Goal: Task Accomplishment & Management: Manage account settings

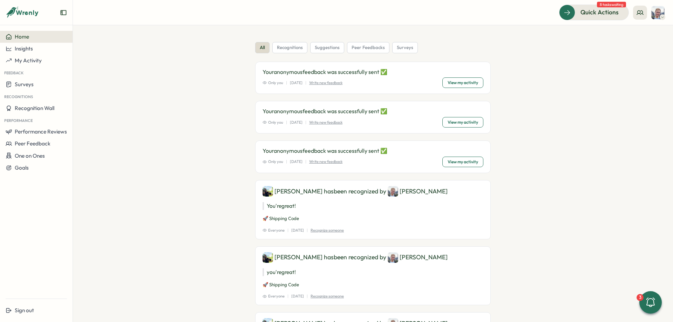
click at [628, 15] on div "Quick Actions 8 tasks waiting" at bounding box center [612, 12] width 106 height 15
click at [628, 15] on img at bounding box center [657, 12] width 13 height 13
click at [604, 57] on section "all recognitions suggestions peer feedbacks surveys Your anonymous feedback was…" at bounding box center [373, 173] width 600 height 297
click at [41, 300] on button "Sign out" at bounding box center [36, 311] width 73 height 12
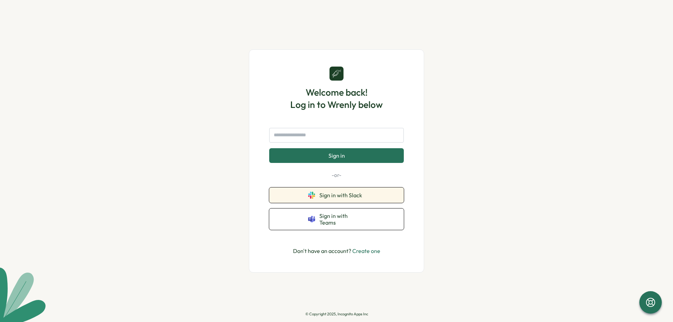
click at [356, 198] on span "Sign in with Slack" at bounding box center [342, 195] width 46 height 6
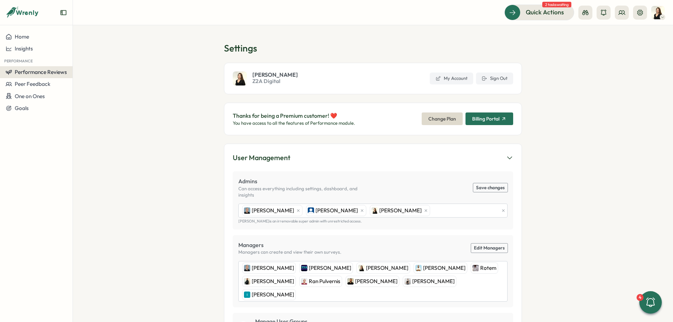
click at [43, 68] on button "Performance Reviews" at bounding box center [36, 72] width 73 height 12
click at [80, 66] on div "Insights" at bounding box center [102, 72] width 60 height 13
click at [50, 77] on button "Performance Reviews" at bounding box center [36, 72] width 73 height 12
click at [82, 60] on div "Reviews" at bounding box center [101, 59] width 54 height 8
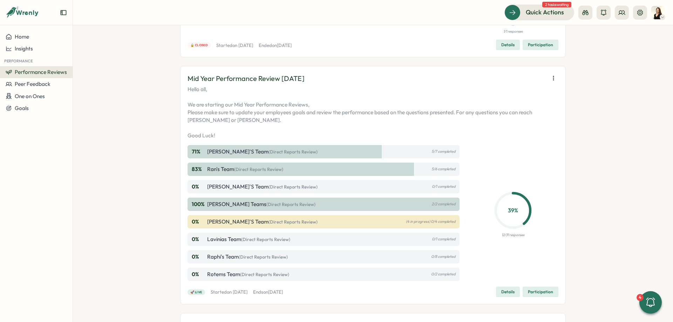
scroll to position [158, 0]
click at [510, 291] on span "Details" at bounding box center [507, 292] width 13 height 10
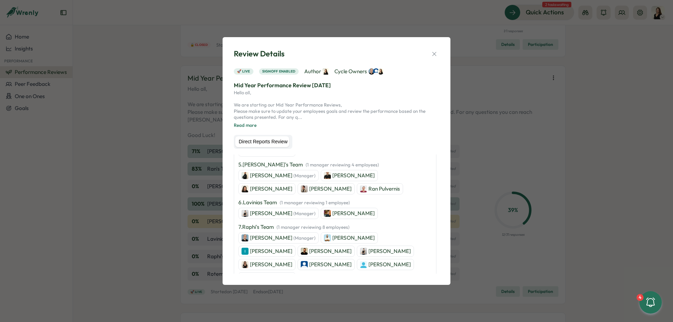
scroll to position [251, 0]
drag, startPoint x: 435, startPoint y: 52, endPoint x: 604, endPoint y: 44, distance: 169.2
click at [435, 51] on icon "button" at bounding box center [434, 53] width 7 height 7
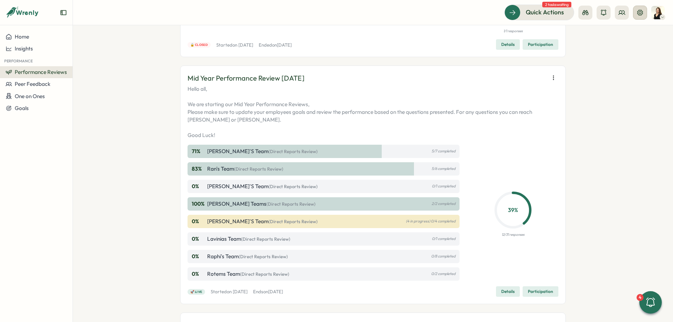
click at [636, 13] on button at bounding box center [640, 13] width 14 height 14
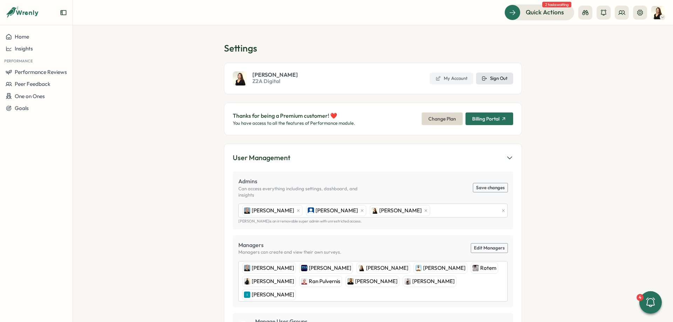
click at [494, 79] on span "Sign Out" at bounding box center [499, 78] width 18 height 6
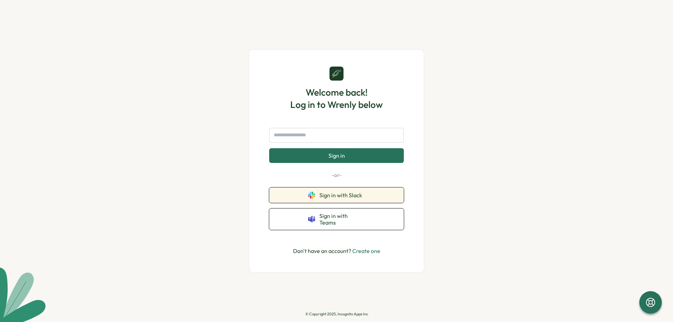
click at [345, 203] on button "Sign in with Slack" at bounding box center [336, 195] width 135 height 15
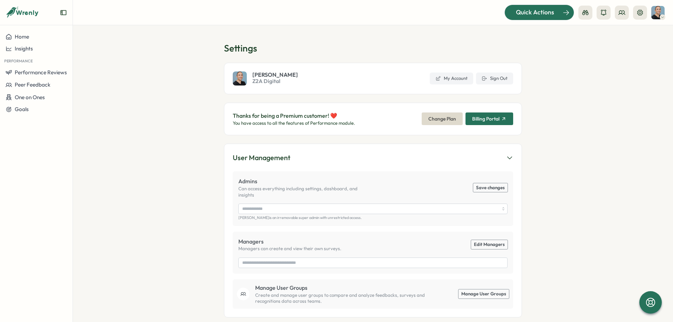
click at [542, 14] on span "Quick Actions" at bounding box center [535, 12] width 38 height 9
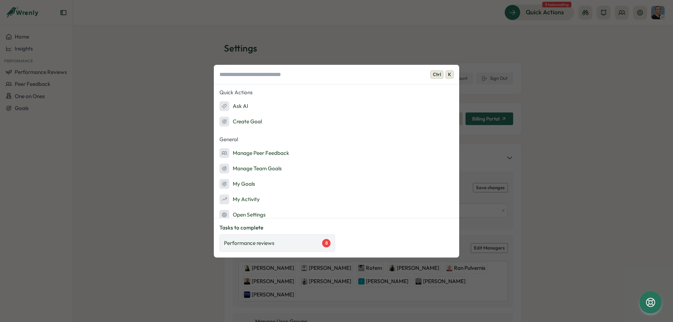
click at [276, 243] on div "Performance reviews 8" at bounding box center [277, 243] width 107 height 8
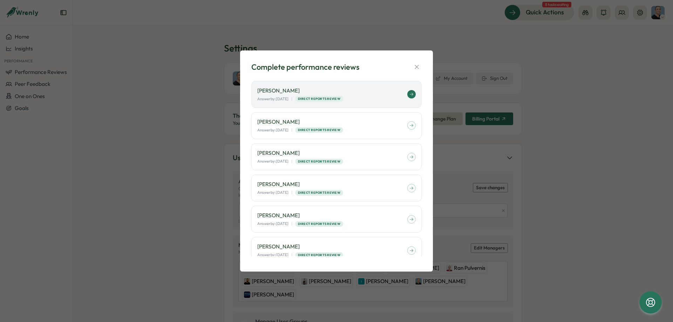
click at [380, 99] on div "Answer by: September 02 | Direct Reports Review" at bounding box center [332, 99] width 150 height 6
click at [416, 68] on icon "button" at bounding box center [416, 66] width 7 height 7
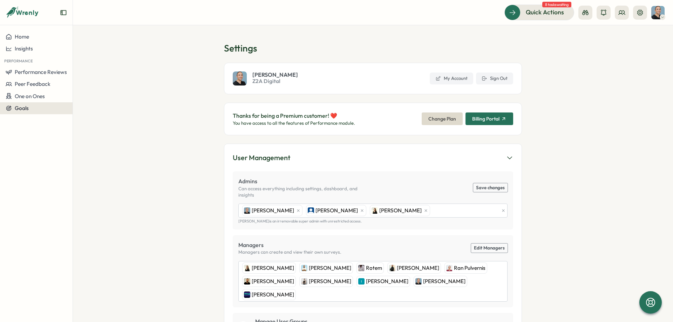
click at [32, 108] on div "Goals" at bounding box center [36, 108] width 61 height 6
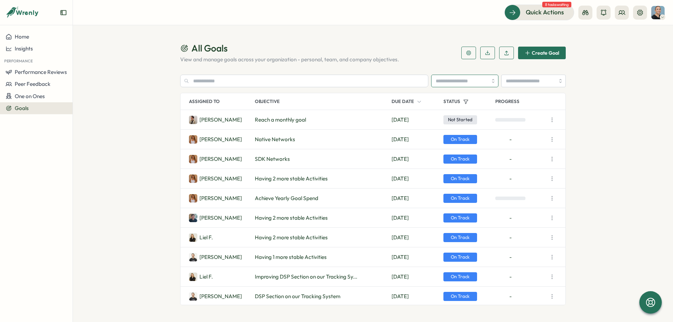
click at [466, 80] on input "search" at bounding box center [464, 81] width 67 height 13
type input "**********"
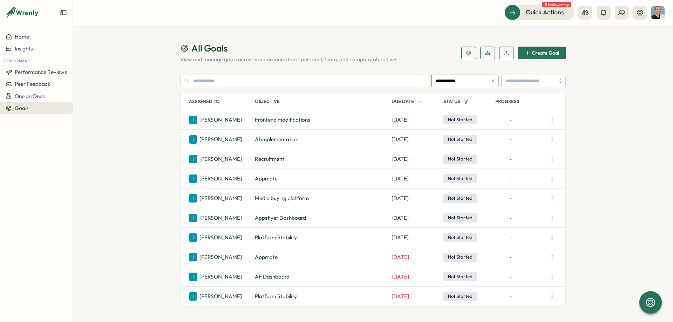
click at [489, 80] on button "button" at bounding box center [493, 81] width 8 height 8
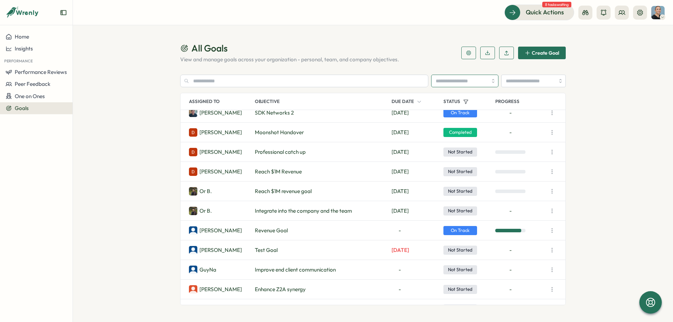
scroll to position [223, 0]
click at [642, 14] on icon at bounding box center [640, 12] width 6 height 6
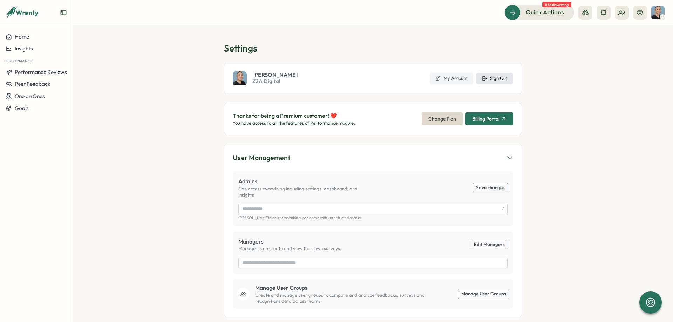
click at [505, 80] on span "Sign Out" at bounding box center [499, 78] width 18 height 6
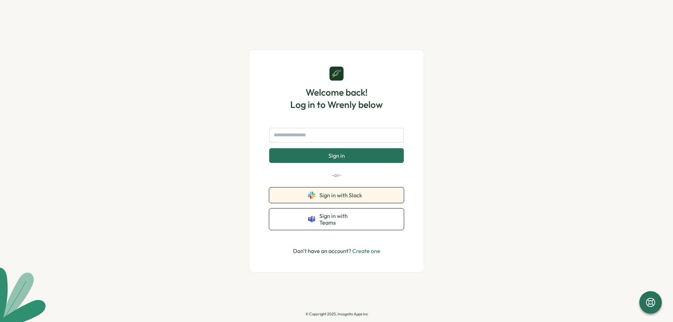
click at [332, 192] on button "Sign in with Slack" at bounding box center [336, 195] width 135 height 15
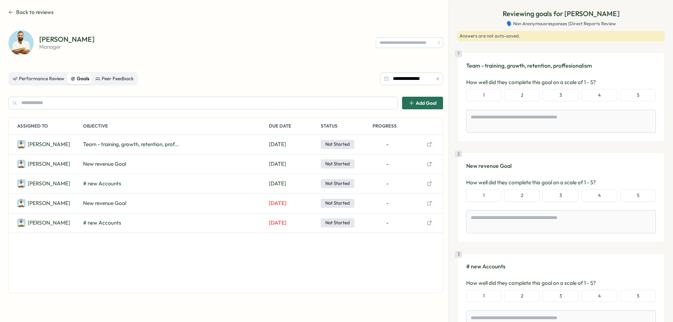
click at [428, 146] on icon "button" at bounding box center [429, 144] width 4 height 4
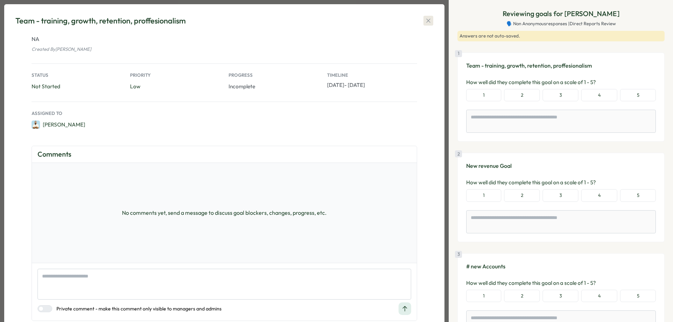
click at [429, 20] on icon "button" at bounding box center [428, 20] width 7 height 7
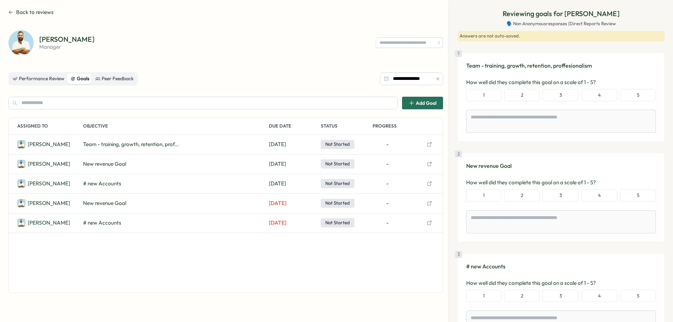
click at [438, 77] on icon "button" at bounding box center [437, 78] width 5 height 5
click at [25, 10] on span "Back to reviews" at bounding box center [35, 12] width 38 height 8
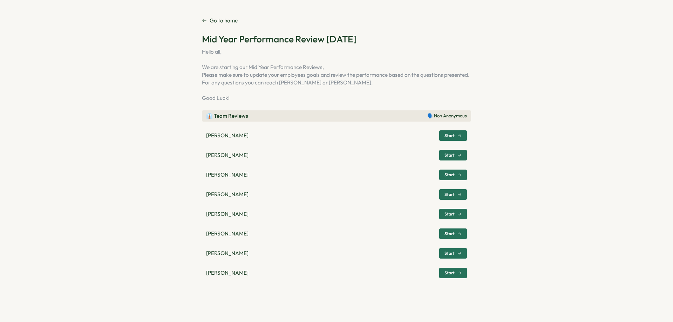
click at [450, 157] on span "Start" at bounding box center [450, 155] width 10 height 4
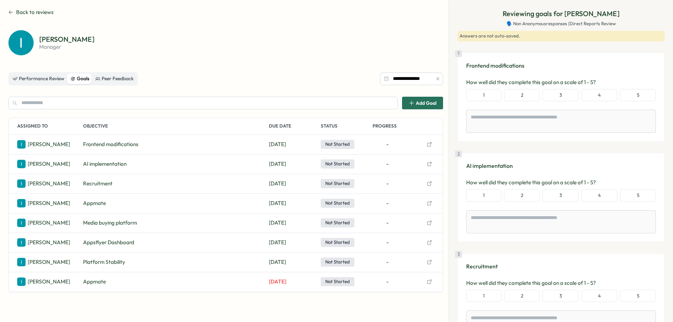
click at [18, 11] on span "Back to reviews" at bounding box center [35, 12] width 38 height 8
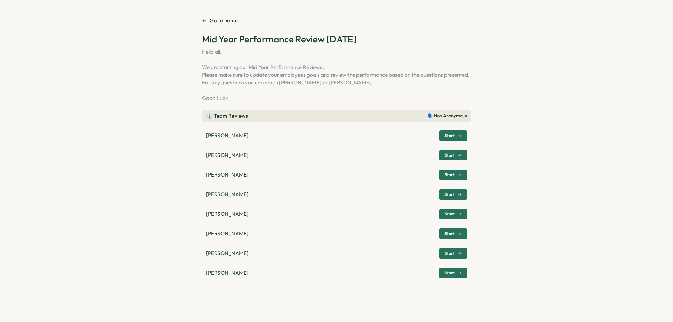
click at [448, 237] on span "Start" at bounding box center [453, 234] width 17 height 10
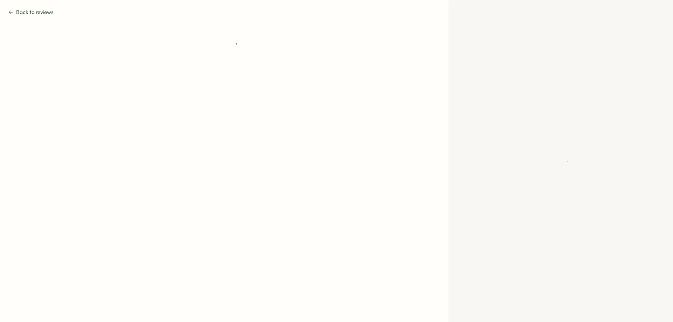
type textarea "*"
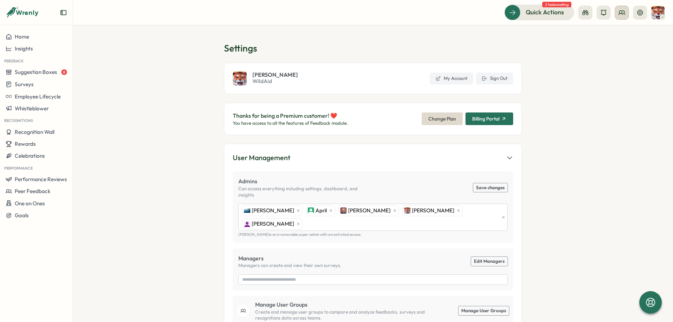
click at [626, 9] on button at bounding box center [622, 13] width 14 height 14
click at [624, 33] on div "Org Members" at bounding box center [622, 35] width 44 height 8
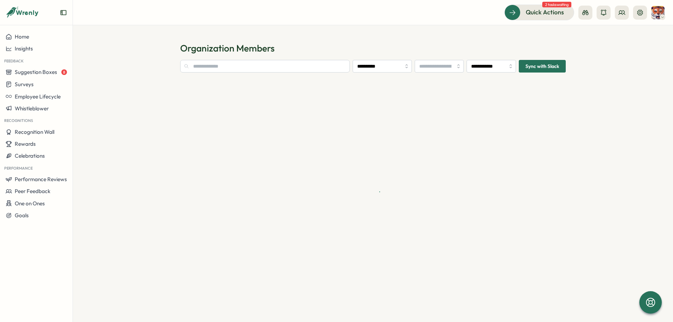
type input "**********"
click at [490, 68] on input "**********" at bounding box center [491, 66] width 49 height 13
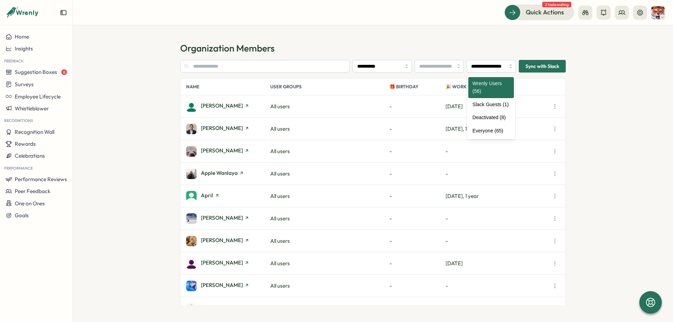
click at [495, 41] on section "**********" at bounding box center [373, 173] width 600 height 297
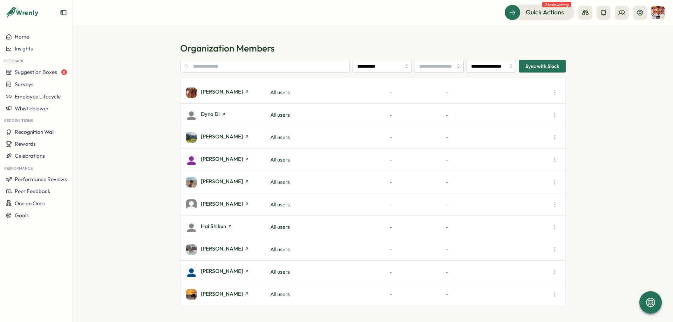
scroll to position [239, 0]
click at [629, 11] on div at bounding box center [613, 13] width 69 height 14
click at [625, 11] on button at bounding box center [622, 13] width 14 height 14
click at [623, 48] on div "User Groups" at bounding box center [622, 48] width 44 height 8
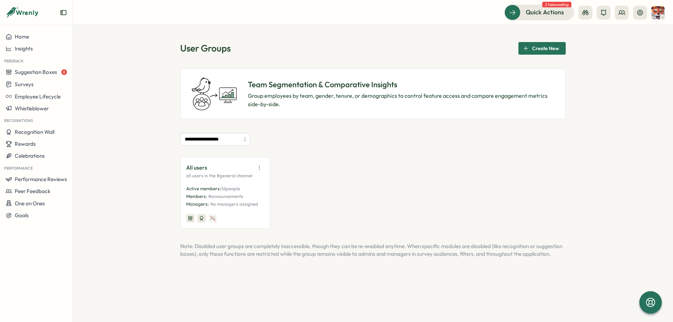
click at [654, 14] on img at bounding box center [657, 12] width 13 height 13
click at [590, 40] on div "**********" at bounding box center [373, 173] width 600 height 297
click at [620, 12] on icon at bounding box center [622, 12] width 7 height 7
click at [613, 33] on div "Org Members" at bounding box center [622, 35] width 44 height 8
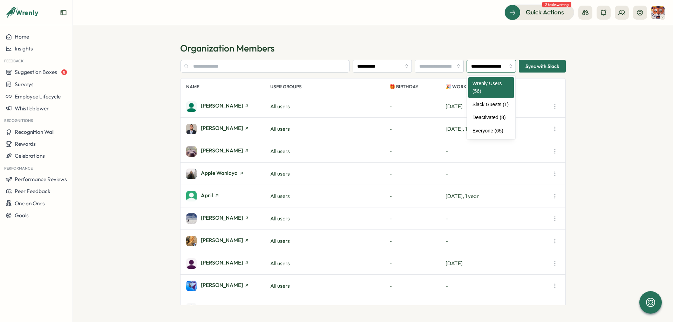
click at [508, 68] on input "**********" at bounding box center [491, 66] width 49 height 13
click at [604, 81] on section "**********" at bounding box center [373, 173] width 600 height 297
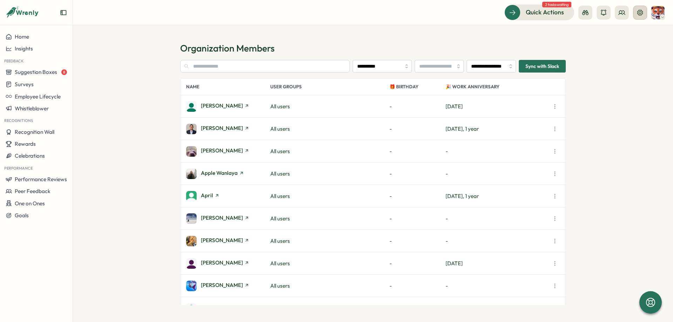
click at [638, 13] on icon at bounding box center [640, 12] width 7 height 7
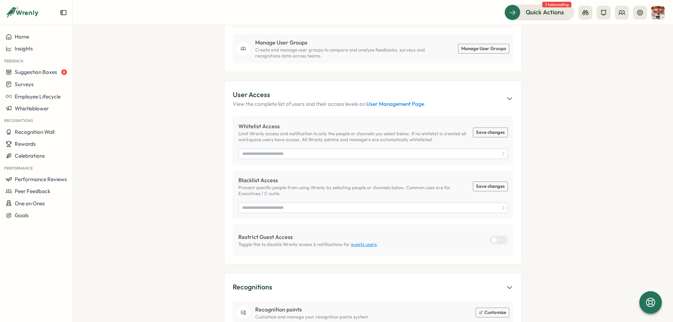
scroll to position [263, 0]
click at [312, 202] on input "search" at bounding box center [370, 207] width 257 height 10
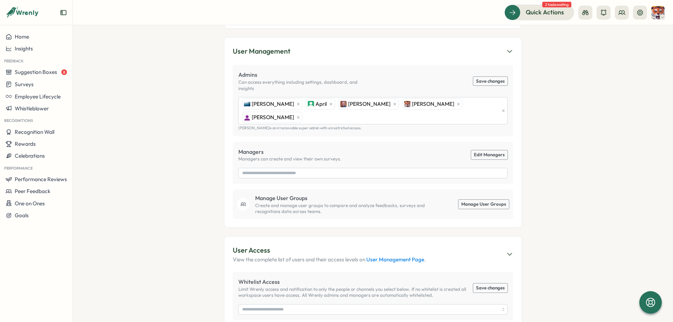
scroll to position [106, 0]
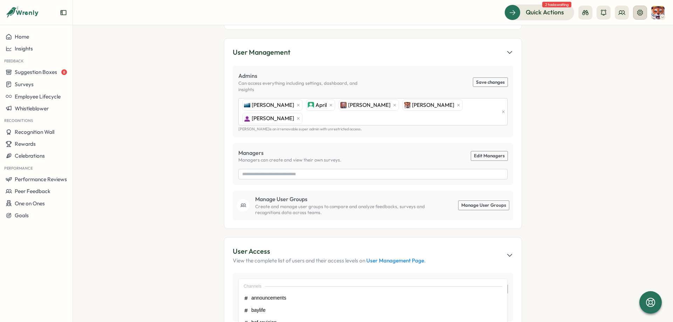
click at [636, 14] on button at bounding box center [640, 13] width 14 height 14
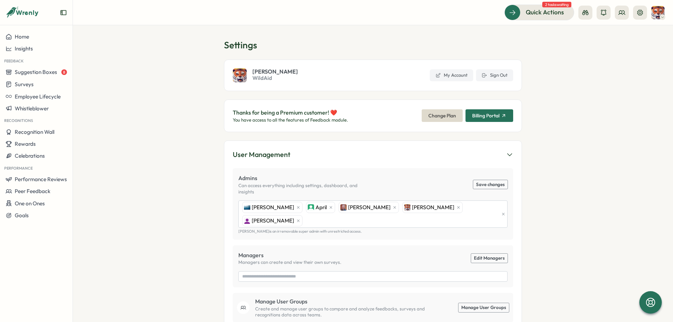
scroll to position [0, 0]
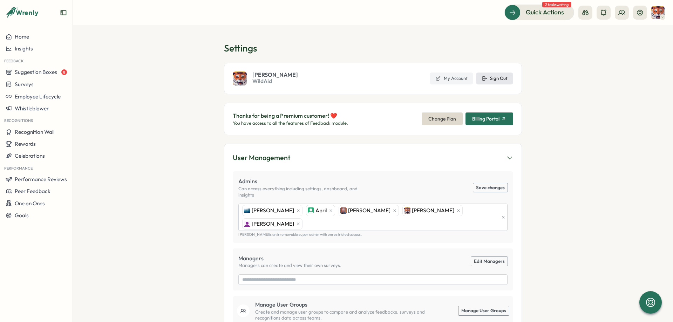
click at [500, 81] on span "Sign Out" at bounding box center [499, 78] width 18 height 6
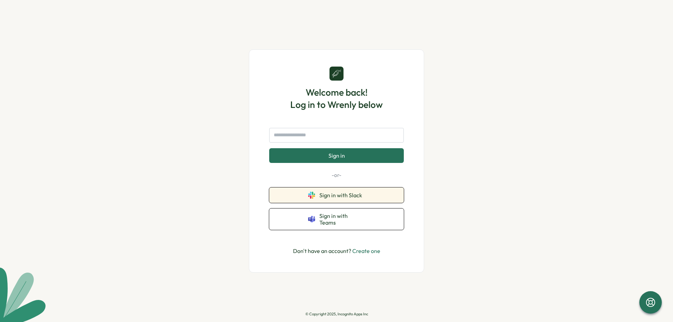
click at [359, 198] on span "Sign in with Slack" at bounding box center [342, 195] width 46 height 6
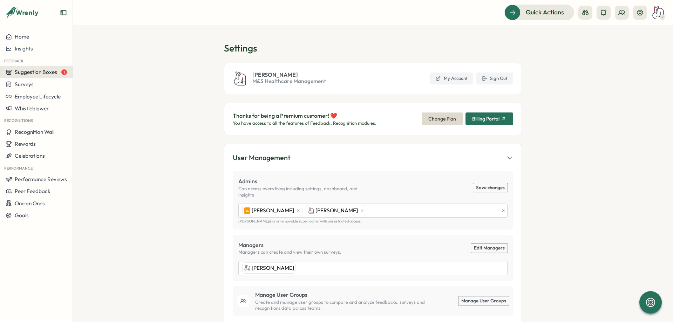
click at [40, 70] on span "Suggestion Boxes" at bounding box center [36, 72] width 42 height 7
click at [114, 68] on div "Leadership Suggestion Box 1" at bounding box center [109, 66] width 71 height 8
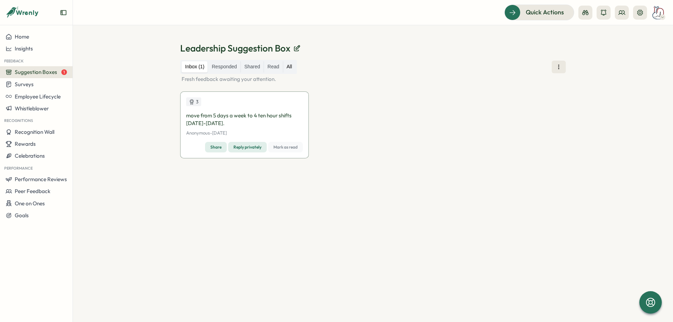
click at [283, 65] on label "All" at bounding box center [289, 66] width 13 height 11
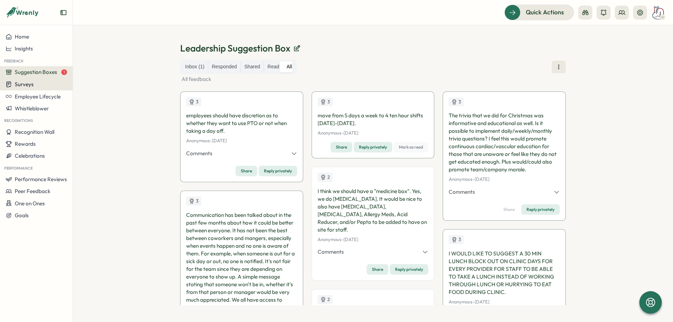
click at [34, 84] on div "Surveys" at bounding box center [36, 84] width 61 height 7
click at [97, 74] on div "Insights" at bounding box center [100, 78] width 52 height 8
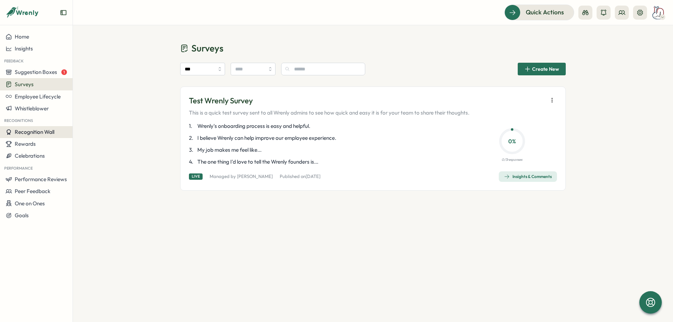
click at [51, 132] on span "Recognition Wall" at bounding box center [35, 132] width 40 height 7
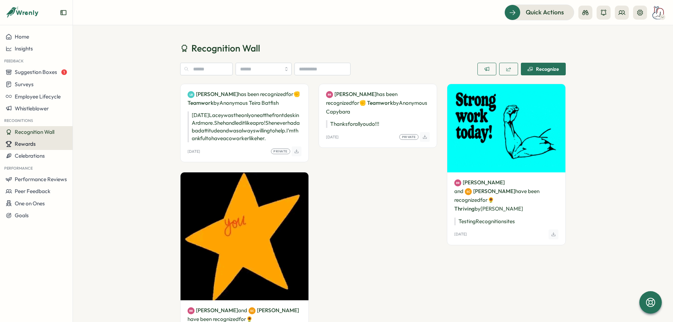
click at [47, 147] on button "Rewards" at bounding box center [36, 144] width 73 height 12
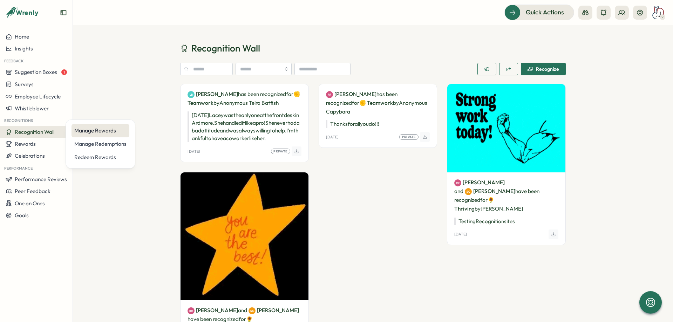
click at [106, 129] on div "Manage Rewards" at bounding box center [100, 131] width 52 height 8
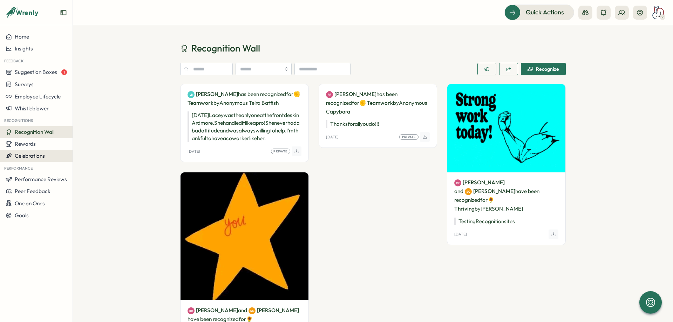
click at [47, 157] on div "Celebrations" at bounding box center [36, 156] width 61 height 6
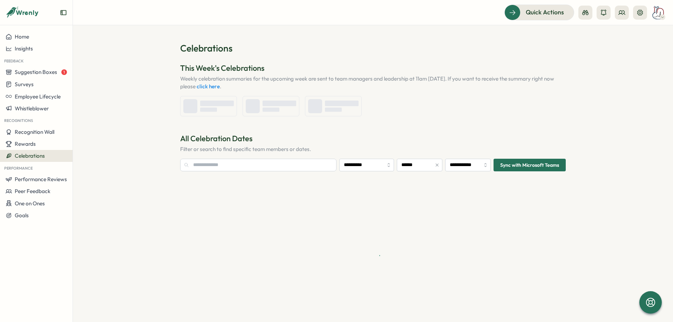
type input "**********"
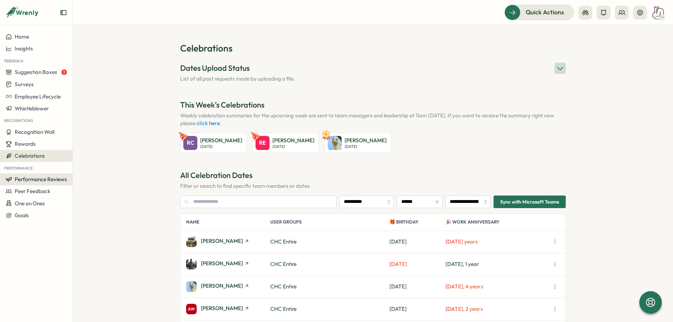
click at [61, 182] on span "Performance Reviews" at bounding box center [41, 179] width 52 height 7
click at [92, 167] on div "Reviews" at bounding box center [101, 166] width 54 height 8
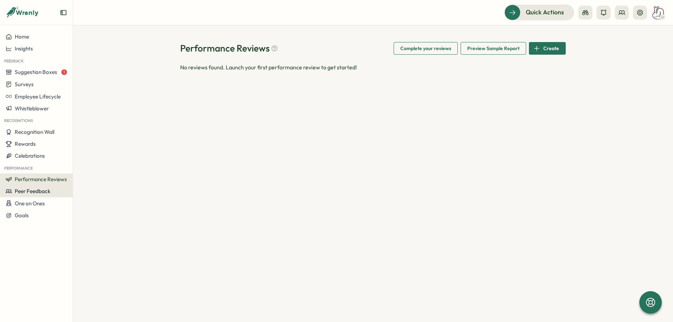
click at [41, 194] on span "Peer Feedback" at bounding box center [33, 191] width 36 height 7
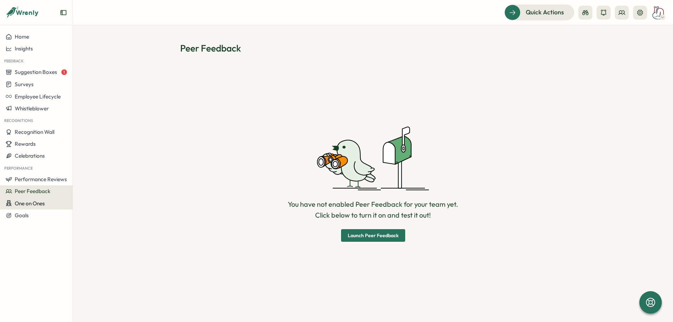
click at [42, 204] on span "One on Ones" at bounding box center [30, 203] width 30 height 7
click at [88, 184] on div "Meetings" at bounding box center [99, 189] width 55 height 13
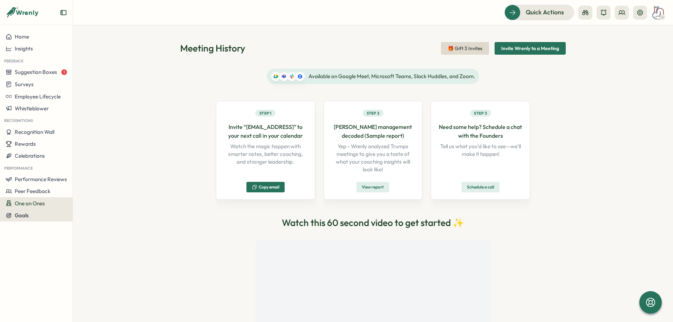
click at [47, 214] on div "Goals" at bounding box center [36, 215] width 61 height 6
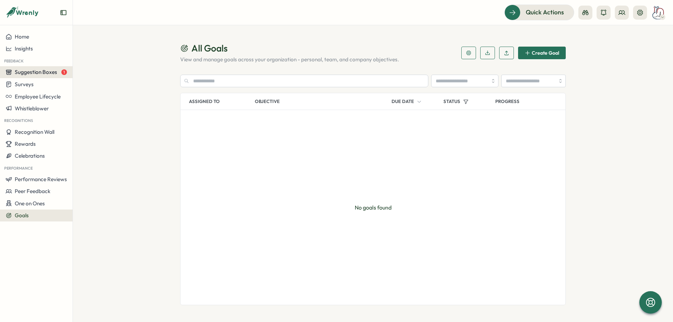
click at [47, 68] on button "Suggestion Boxes 1" at bounding box center [36, 72] width 73 height 12
click at [94, 66] on div "Leadership Suggestion Box 1" at bounding box center [109, 66] width 71 height 8
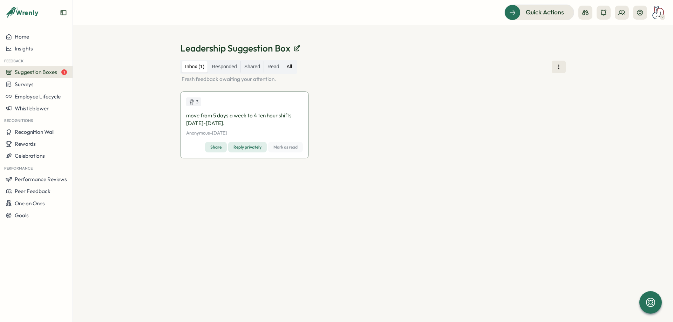
click at [283, 69] on label "All" at bounding box center [289, 66] width 13 height 11
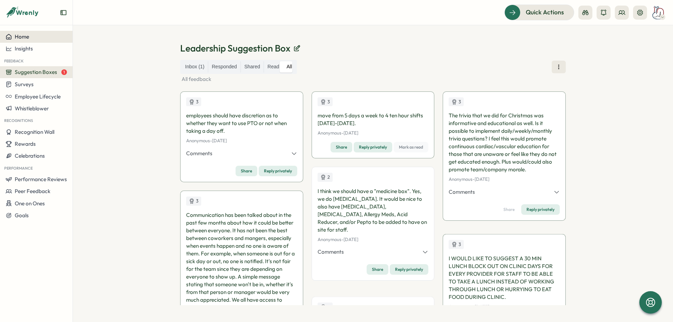
click at [46, 34] on div "Home" at bounding box center [36, 37] width 61 height 6
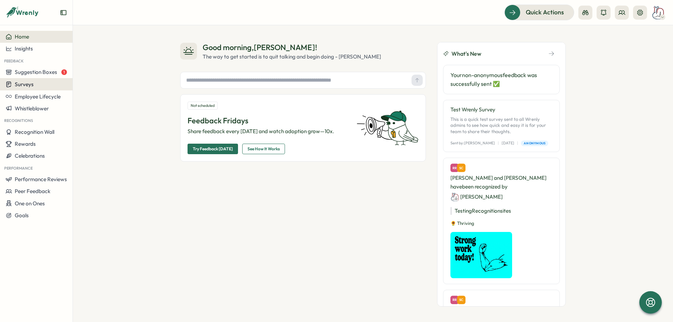
click at [44, 86] on div "Surveys" at bounding box center [36, 84] width 61 height 7
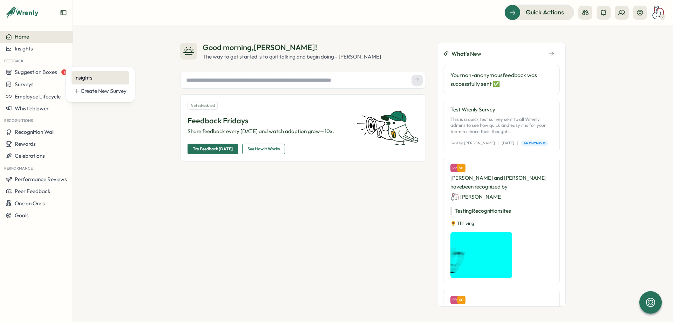
click at [102, 72] on div "Insights" at bounding box center [101, 77] width 58 height 13
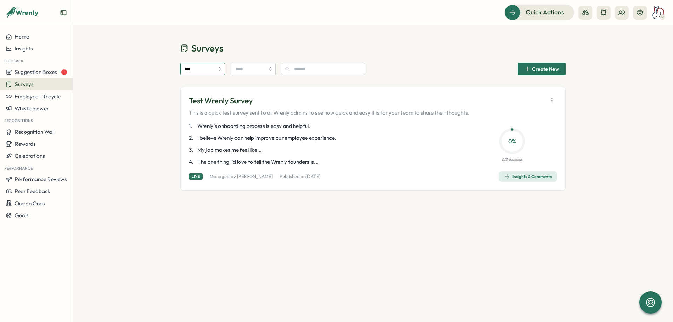
click at [196, 74] on input "***" at bounding box center [202, 69] width 45 height 13
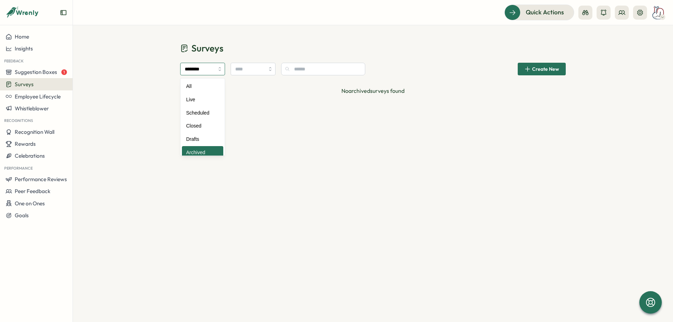
click at [203, 68] on input "********" at bounding box center [202, 69] width 45 height 13
type input "***"
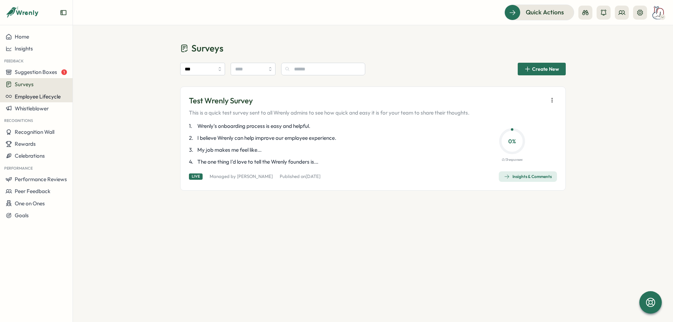
click at [54, 98] on span "Employee Lifecycle" at bounding box center [38, 96] width 46 height 7
drag, startPoint x: 89, startPoint y: 120, endPoint x: 84, endPoint y: 120, distance: 5.3
click at [88, 120] on div "Surveys *** Create New Test Wrenly Survey This is a quick test survey sent to a…" at bounding box center [373, 116] width 600 height 182
click at [49, 109] on div "Whistleblower" at bounding box center [36, 108] width 61 height 6
click at [95, 99] on div "Manage forms" at bounding box center [93, 102] width 38 height 8
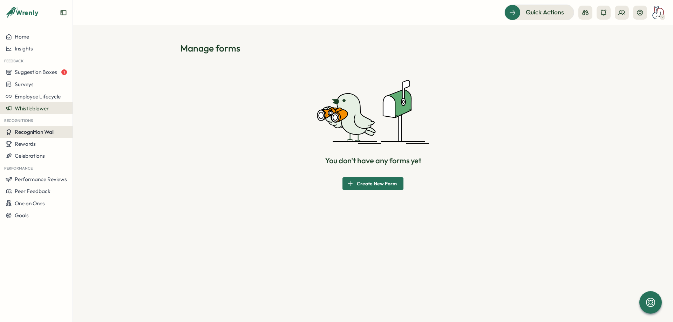
click at [56, 127] on button "Recognition Wall" at bounding box center [36, 132] width 73 height 12
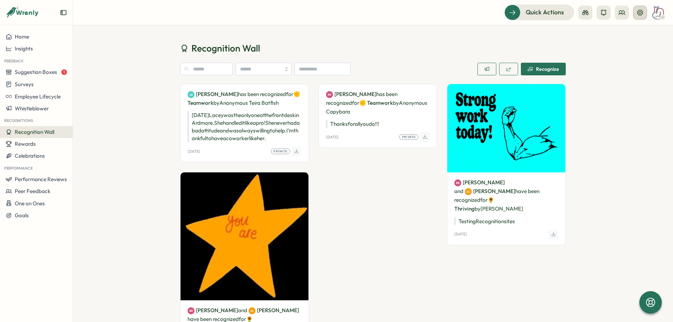
click at [638, 15] on icon at bounding box center [640, 12] width 7 height 7
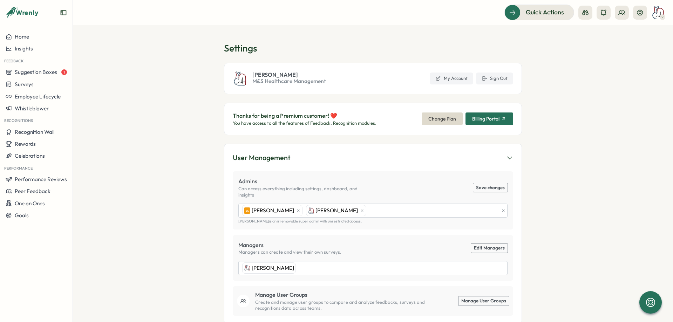
drag, startPoint x: 255, startPoint y: 80, endPoint x: 364, endPoint y: 85, distance: 108.8
click at [364, 85] on div "Tonya Casey M&S Healthcare Management My Account Sign Out" at bounding box center [373, 79] width 298 height 32
drag, startPoint x: 364, startPoint y: 85, endPoint x: 255, endPoint y: 86, distance: 109.1
click at [255, 86] on div "Tonya Casey M&S Healthcare Management My Account Sign Out" at bounding box center [373, 79] width 298 height 32
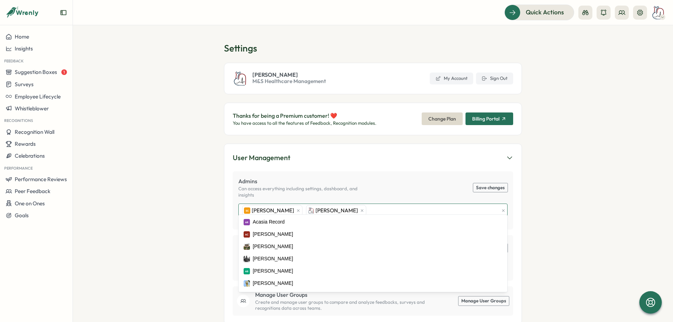
drag, startPoint x: 368, startPoint y: 207, endPoint x: 207, endPoint y: 206, distance: 161.6
click at [240, 207] on div "SC Sarah Cummings Tonya Casey" at bounding box center [372, 211] width 269 height 14
click at [193, 206] on section "Settings Tonya Casey M&S Healthcare Management My Account Sign Out Thanks for b…" at bounding box center [373, 173] width 600 height 297
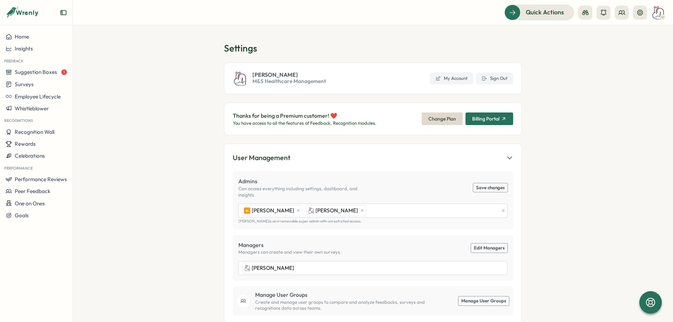
click at [273, 82] on span "M&S Healthcare Management" at bounding box center [289, 81] width 74 height 8
click at [47, 73] on span "Suggestion Boxes" at bounding box center [36, 72] width 42 height 7
click at [94, 66] on div "Leadership Suggestion Box 1" at bounding box center [109, 66] width 71 height 8
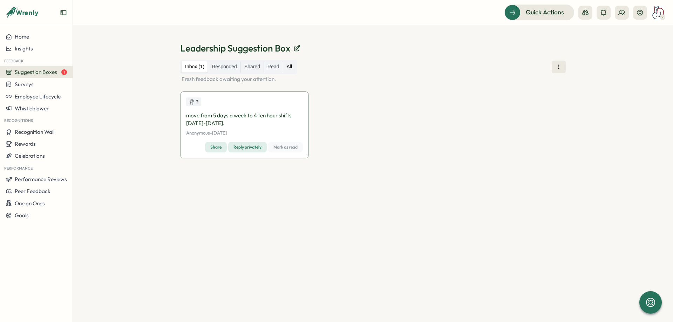
click at [290, 68] on label "All" at bounding box center [289, 66] width 13 height 11
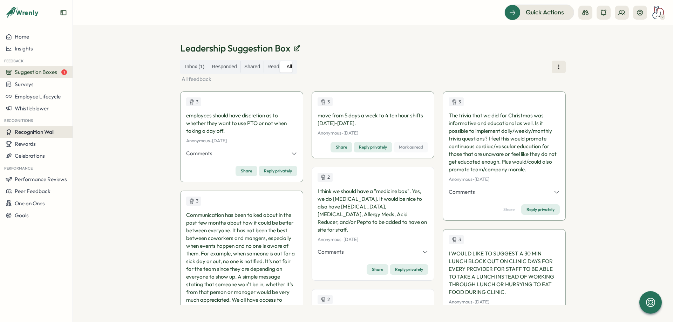
click at [25, 137] on button "Recognition Wall" at bounding box center [36, 132] width 73 height 12
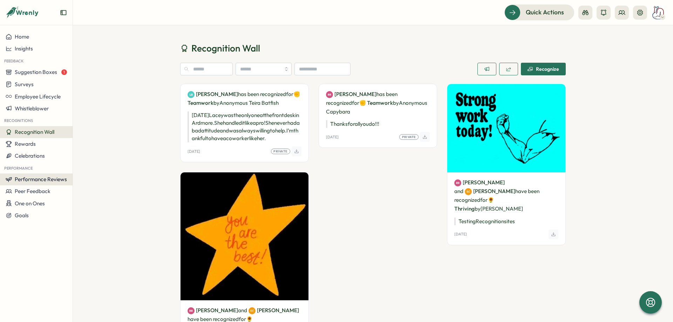
click at [53, 181] on span "Performance Reviews" at bounding box center [41, 179] width 52 height 7
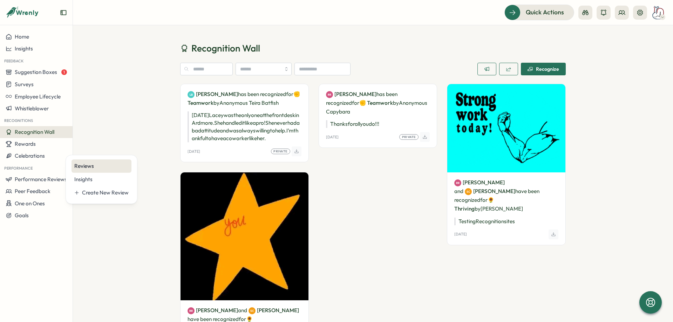
click at [101, 163] on div "Reviews" at bounding box center [101, 166] width 54 height 8
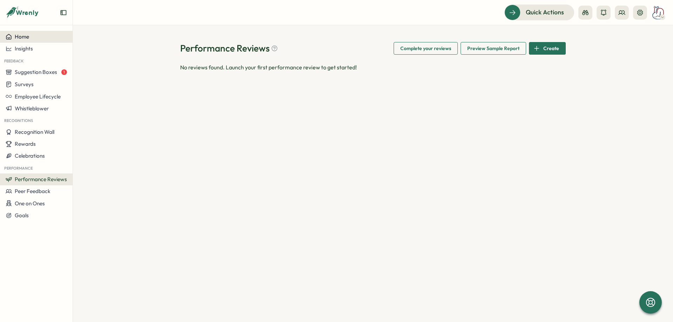
click at [39, 34] on div "Home" at bounding box center [36, 37] width 61 height 6
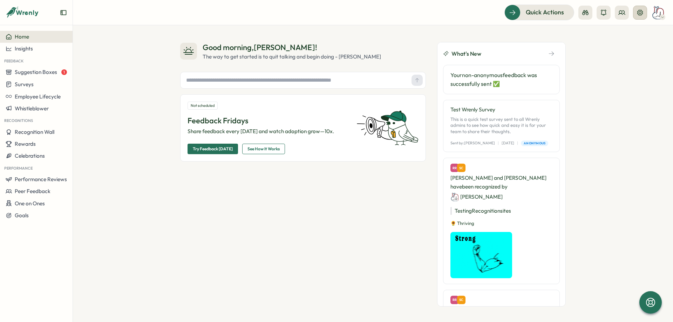
click at [641, 12] on icon at bounding box center [640, 12] width 6 height 6
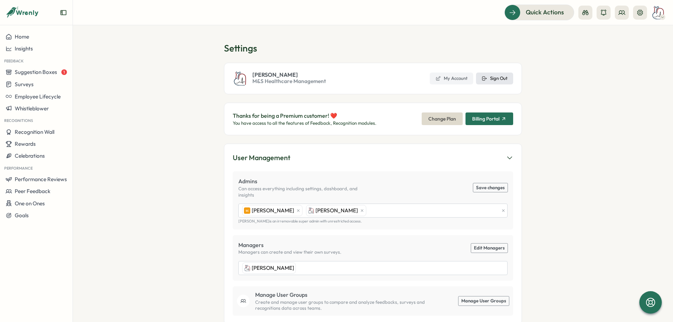
click at [484, 77] on icon at bounding box center [485, 79] width 6 height 6
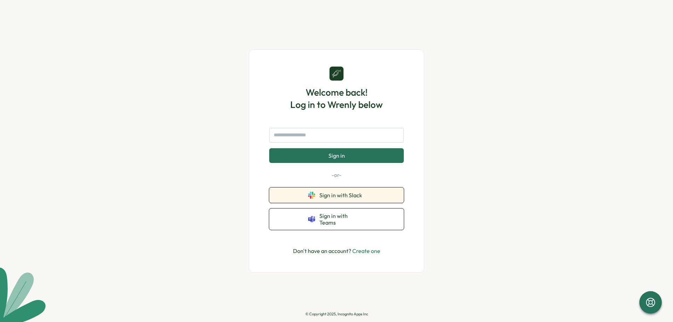
click at [374, 192] on button "Sign in with Slack" at bounding box center [336, 195] width 135 height 15
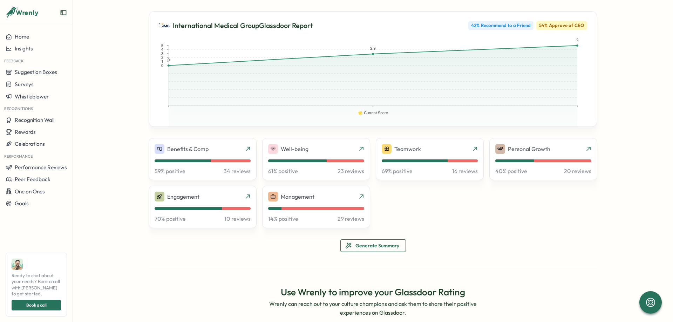
click at [630, 122] on section "International Medical Group Glassdoor Report 42 % Recommend to a Friend 54 % Ap…" at bounding box center [373, 161] width 600 height 322
click at [323, 197] on div "Management" at bounding box center [316, 197] width 96 height 10
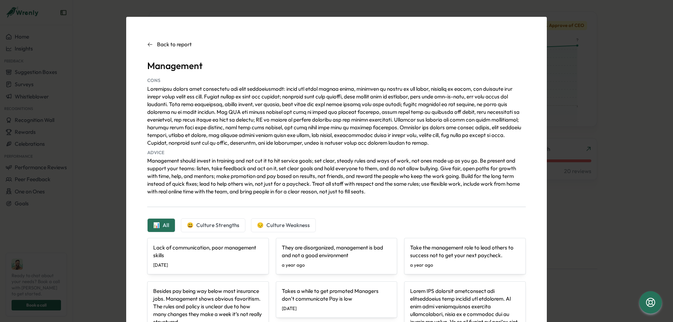
click at [624, 151] on div "Back to report Management CONS ADVICE Management should invest in training and …" at bounding box center [336, 161] width 673 height 322
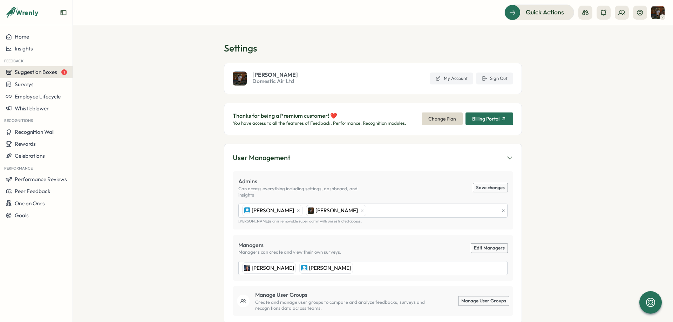
click at [54, 69] on button "Suggestion Boxes 1" at bounding box center [36, 72] width 73 height 12
click at [83, 66] on div "Leadership Suggestion Box 1" at bounding box center [109, 66] width 71 height 8
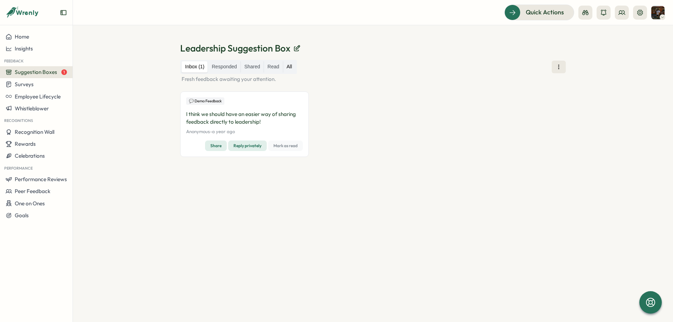
click at [290, 66] on label "All" at bounding box center [289, 66] width 13 height 11
click at [37, 84] on div "Surveys" at bounding box center [36, 84] width 61 height 7
click at [89, 70] on div "Insights" at bounding box center [100, 71] width 52 height 8
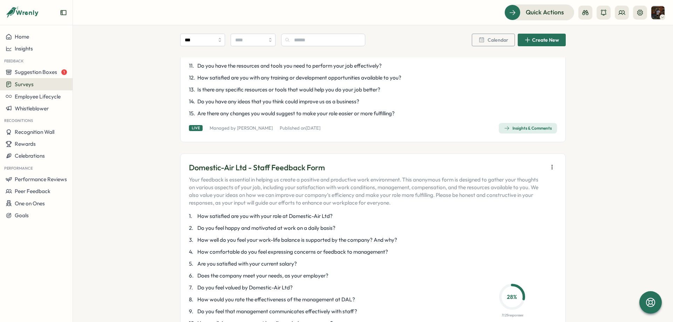
scroll to position [473, 0]
click at [47, 95] on span "Employee Lifecycle" at bounding box center [38, 96] width 46 height 7
click at [49, 106] on div "Whistleblower" at bounding box center [36, 108] width 61 height 6
click at [95, 102] on div "Manage forms" at bounding box center [93, 102] width 38 height 8
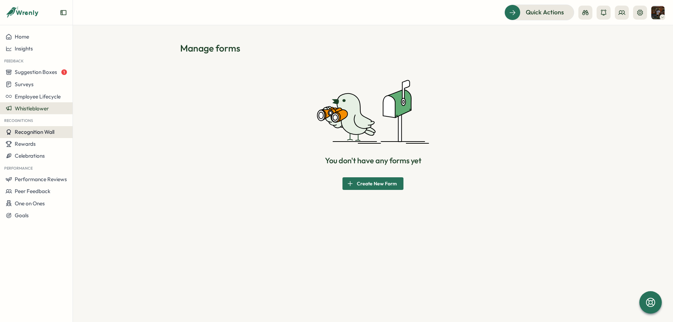
click at [49, 133] on span "Recognition Wall" at bounding box center [35, 132] width 40 height 7
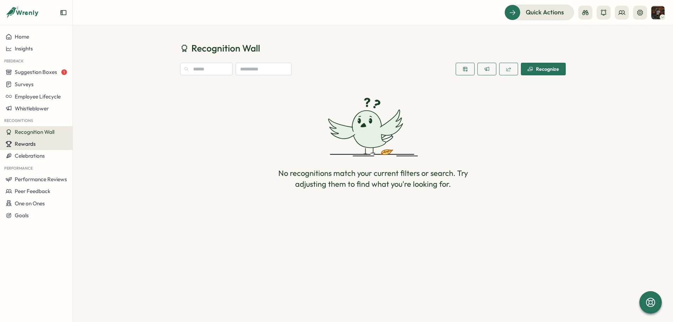
click at [34, 147] on span "Rewards" at bounding box center [25, 144] width 21 height 7
click at [87, 134] on div "Manage Rewards" at bounding box center [100, 131] width 52 height 8
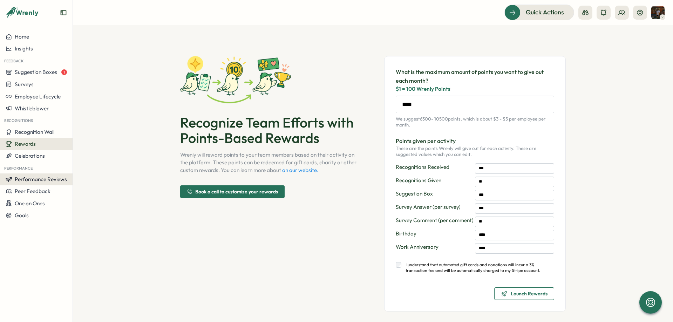
click at [53, 177] on span "Performance Reviews" at bounding box center [41, 179] width 52 height 7
click at [102, 156] on div "Reviews Insights Create New Review" at bounding box center [102, 179] width 72 height 49
click at [97, 163] on div "Reviews" at bounding box center [101, 166] width 54 height 8
